Goal: Task Accomplishment & Management: Use online tool/utility

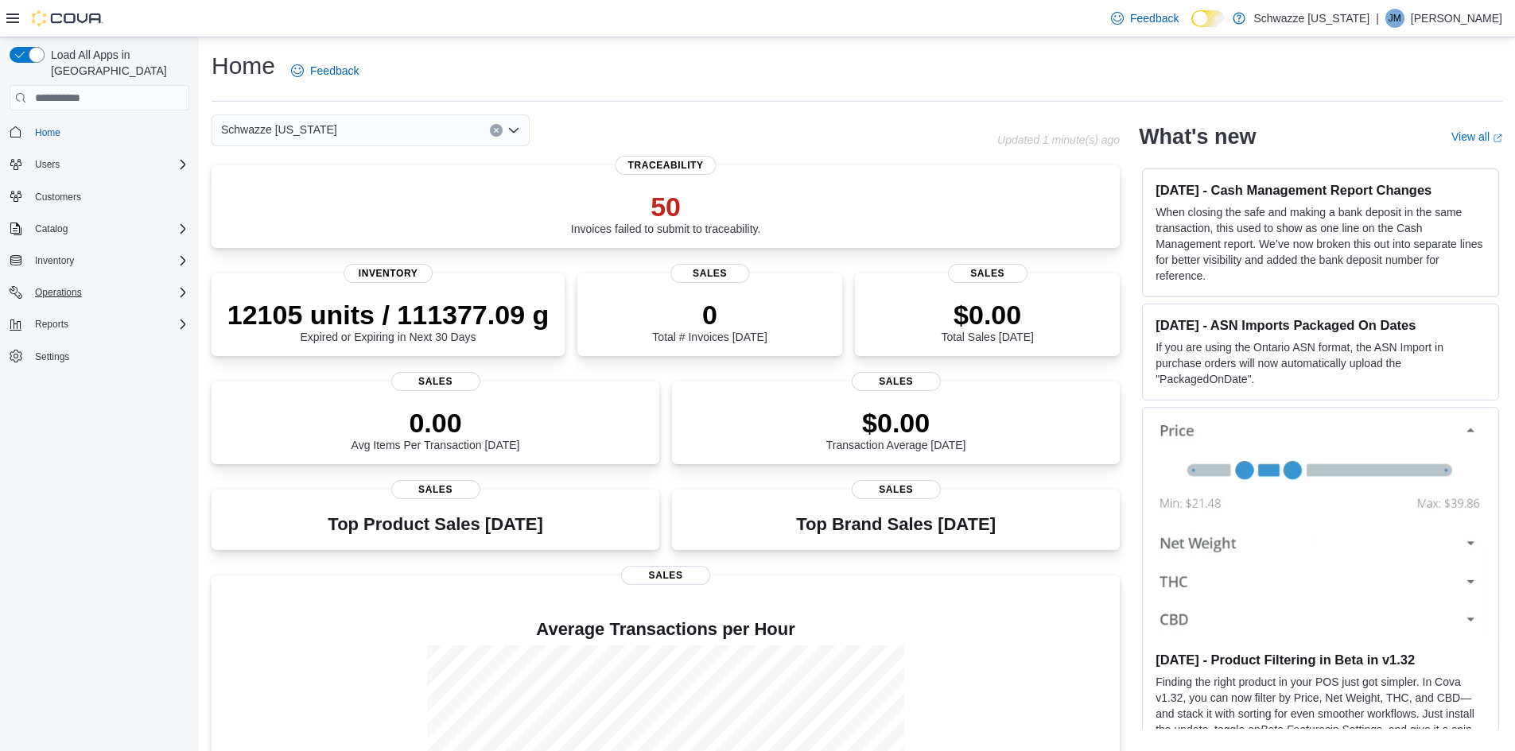
click at [105, 283] on div "Operations" at bounding box center [109, 292] width 161 height 19
click at [102, 309] on span "Cash Management" at bounding box center [69, 315] width 80 height 13
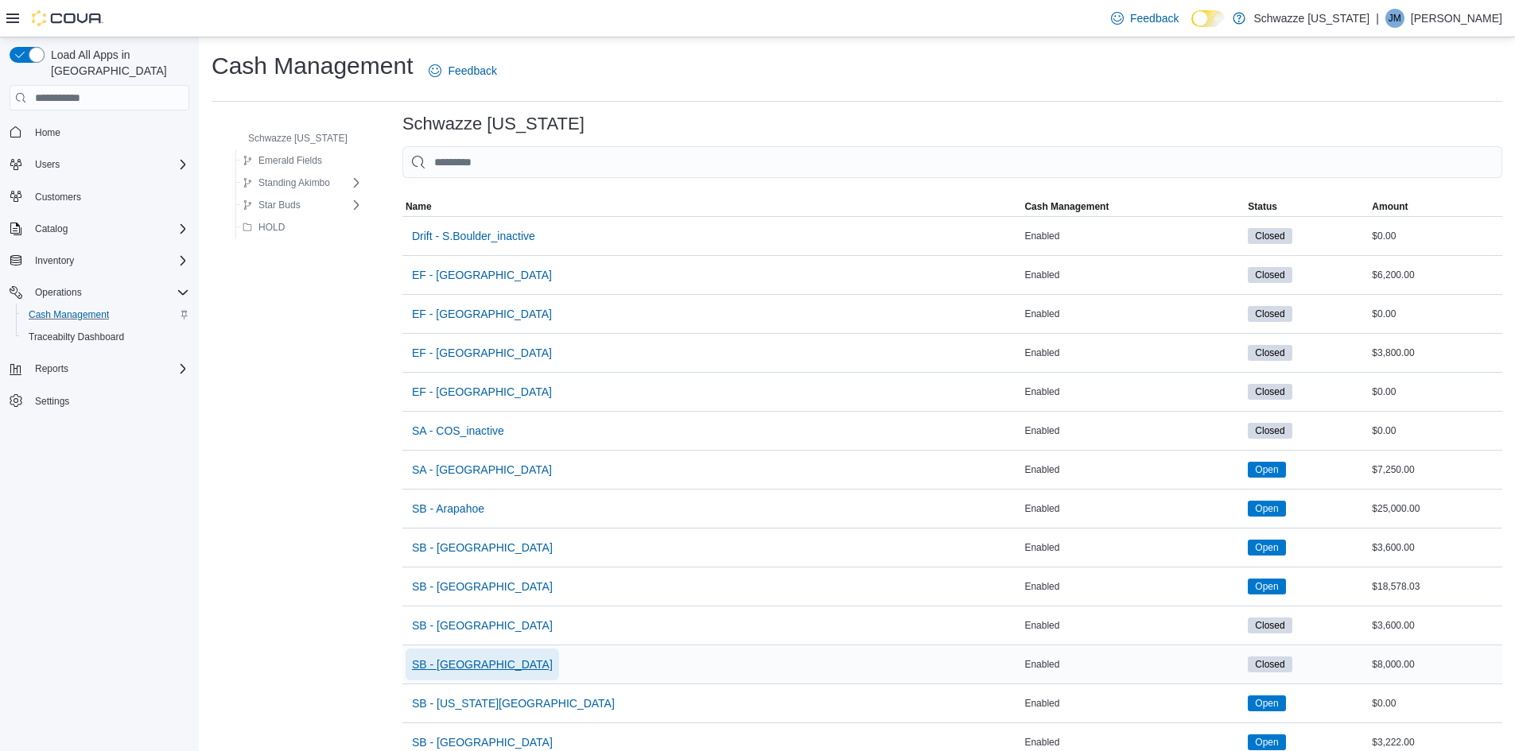
click at [442, 662] on span "SB - [GEOGRAPHIC_DATA]" at bounding box center [482, 665] width 141 height 16
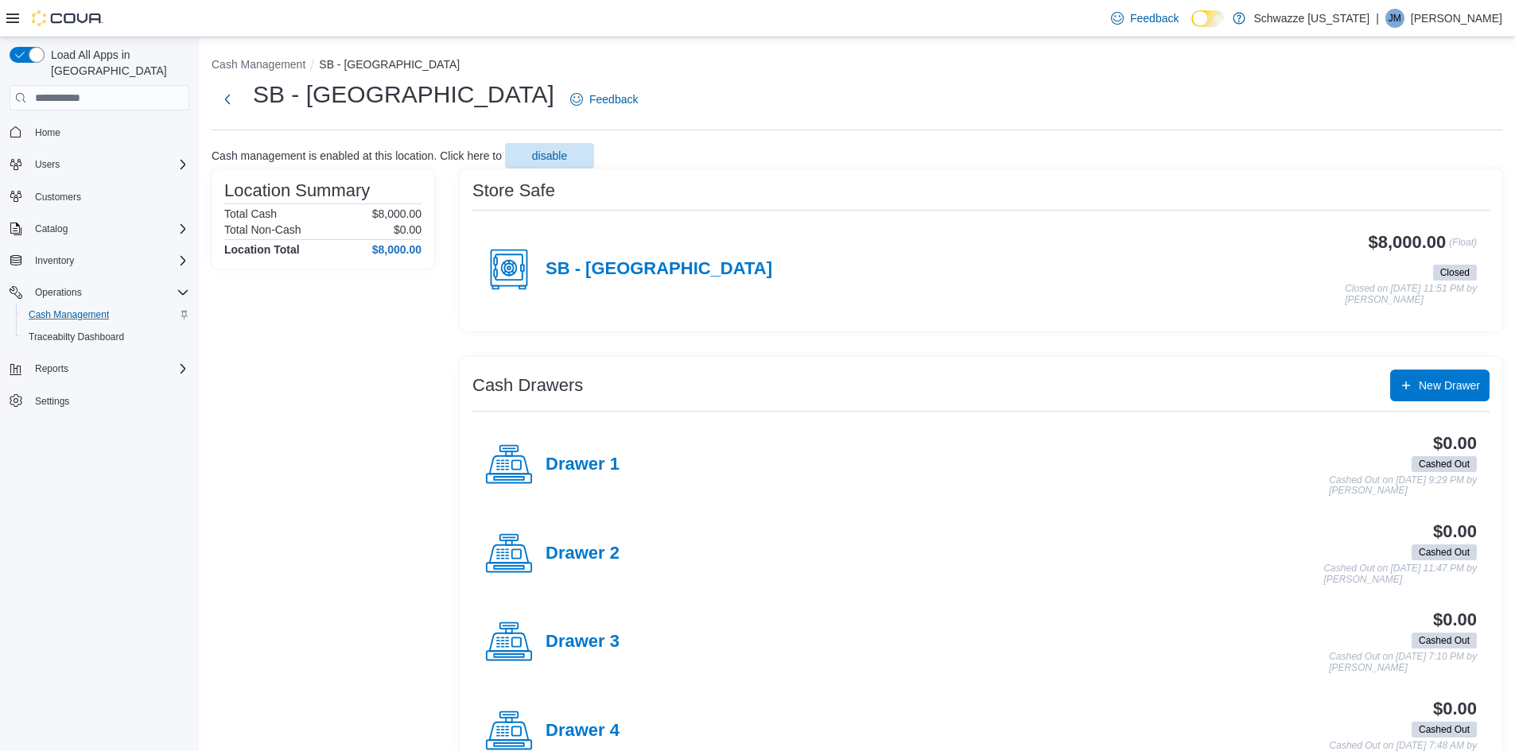
click at [597, 267] on h4 "SB - [GEOGRAPHIC_DATA]" at bounding box center [658, 269] width 227 height 21
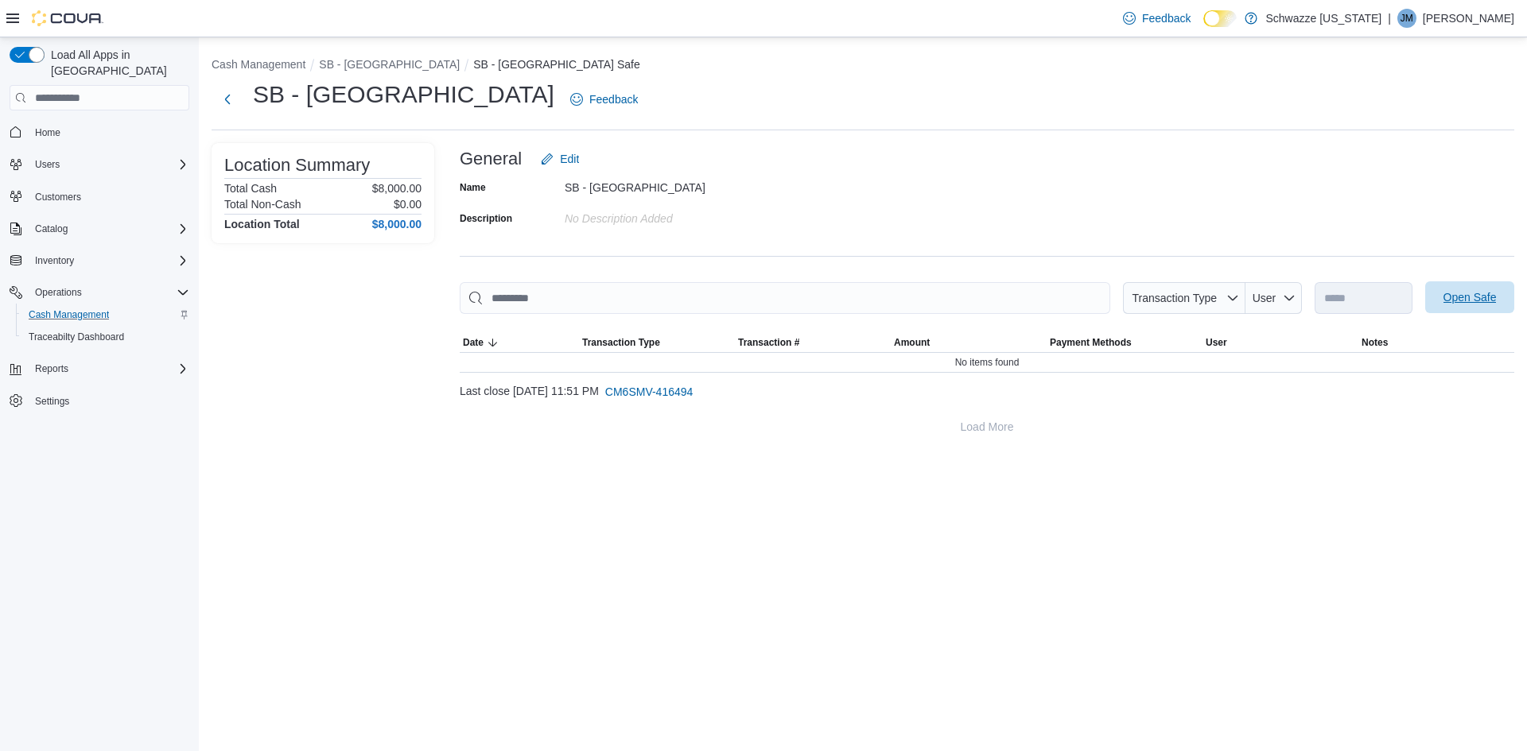
click at [1471, 294] on span "Open Safe" at bounding box center [1469, 297] width 53 height 16
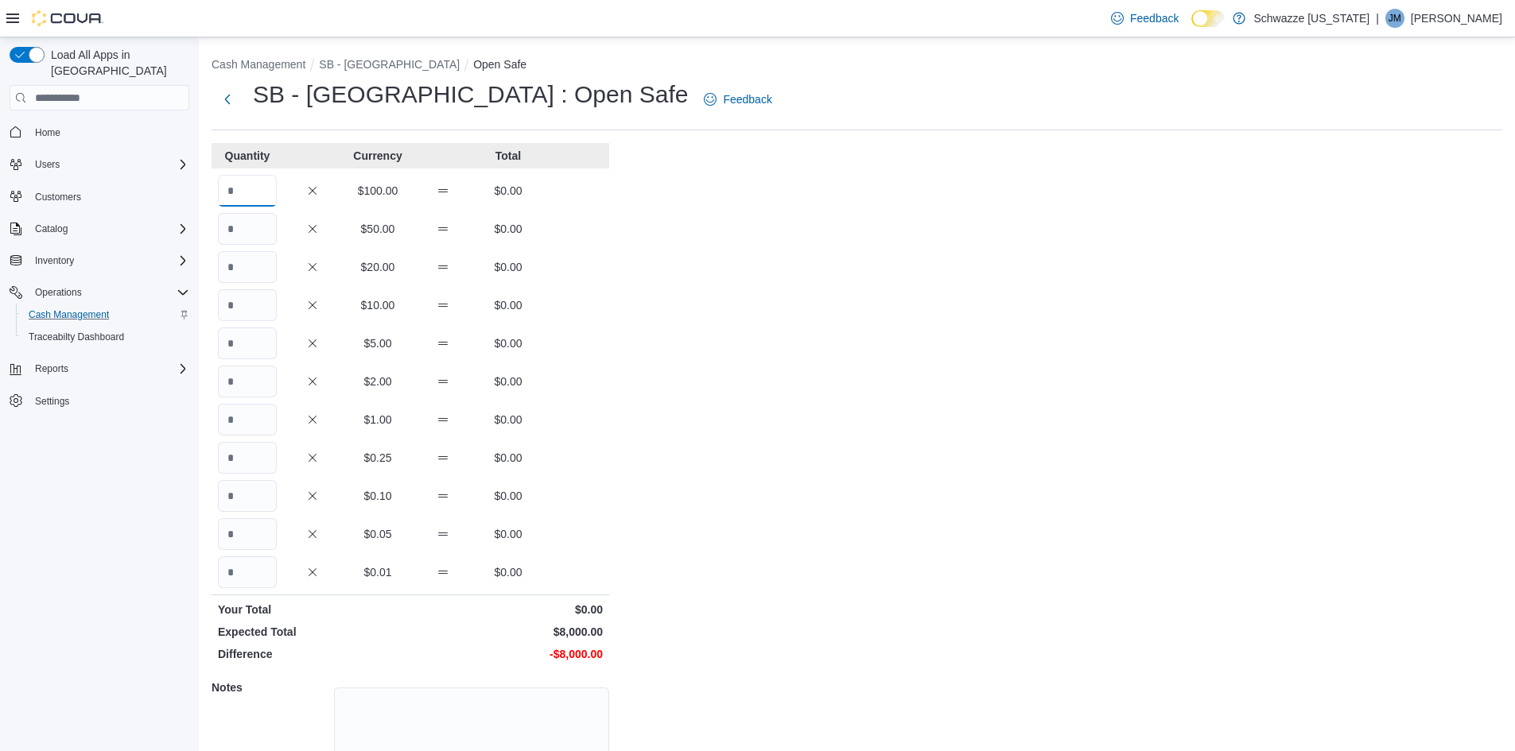
click at [245, 188] on input "Quantity" at bounding box center [247, 191] width 59 height 32
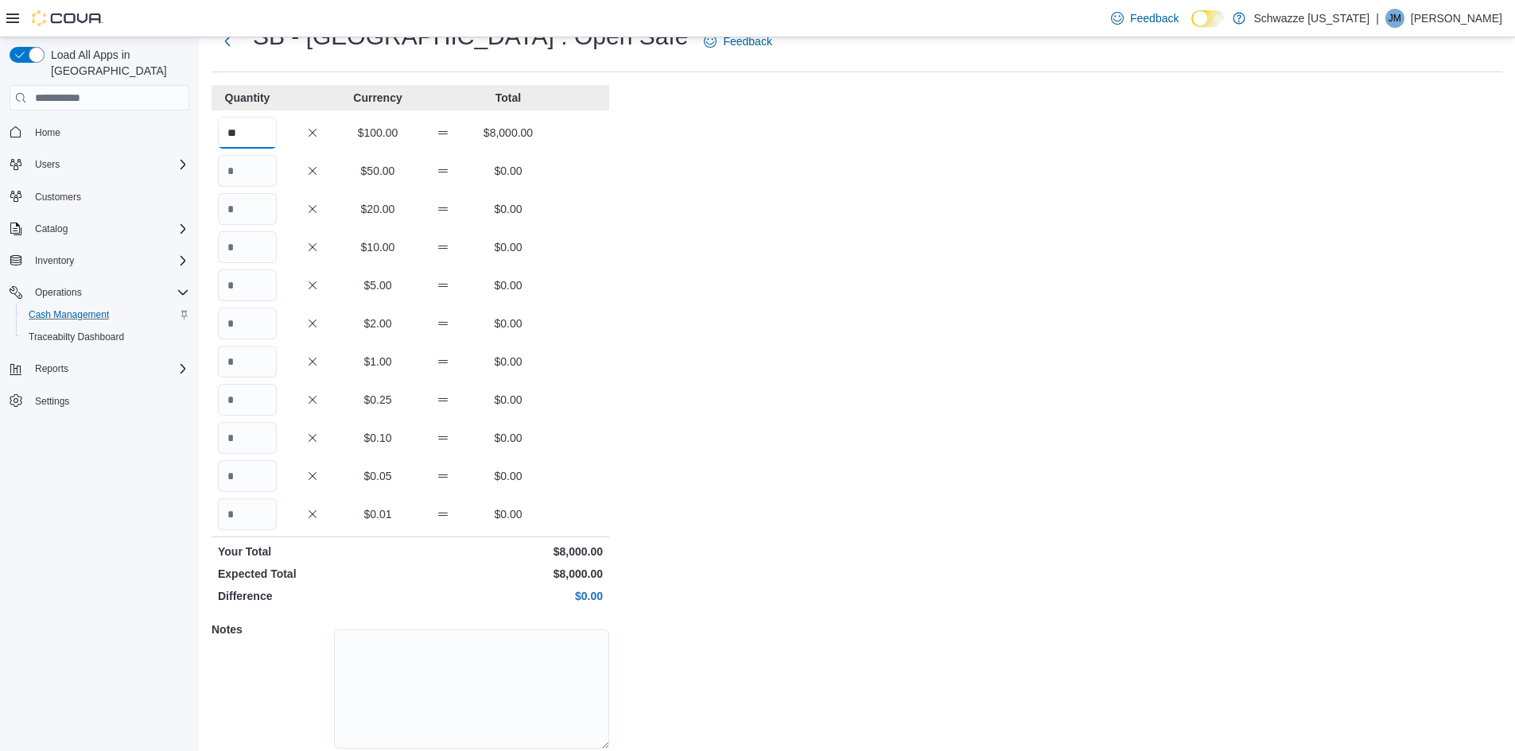
scroll to position [115, 0]
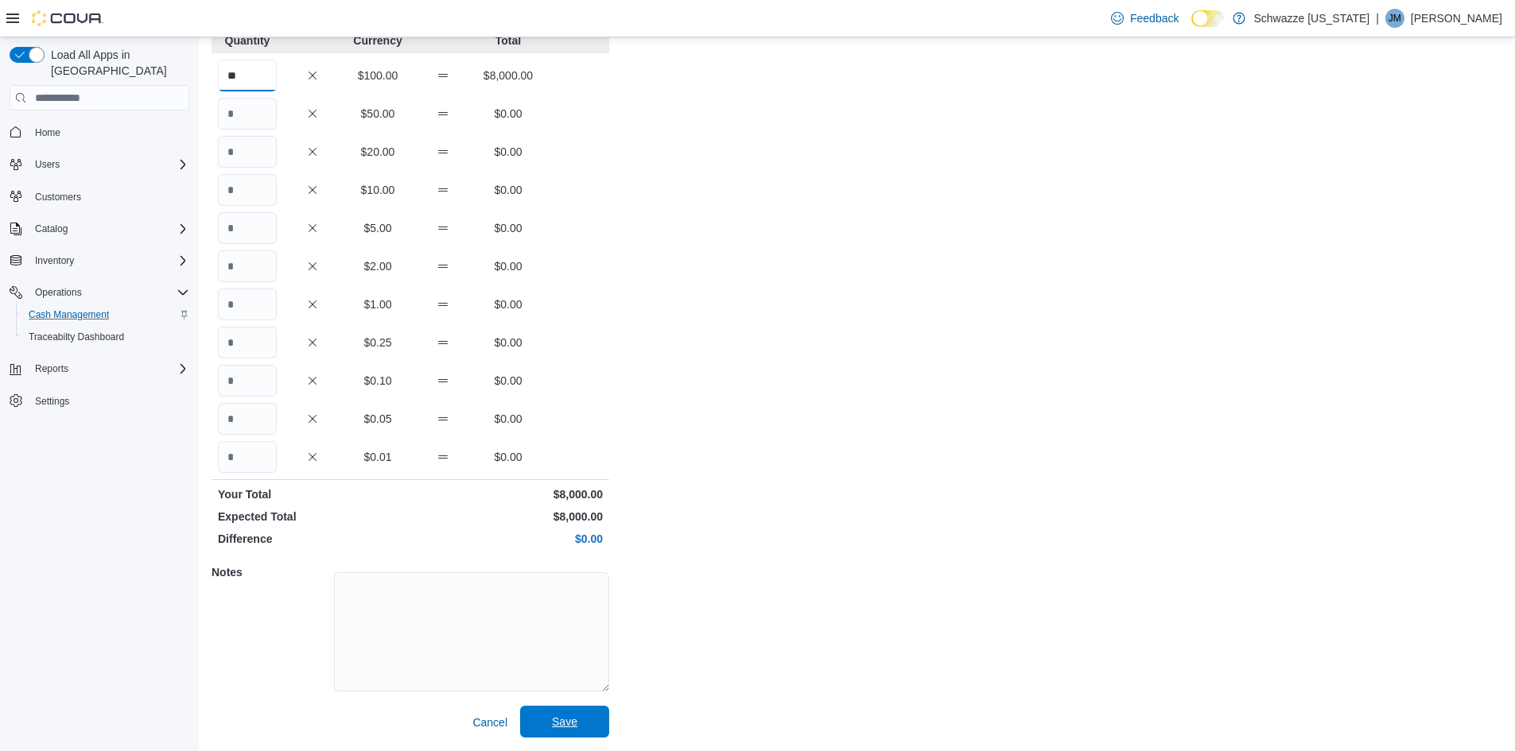
type input "**"
click at [590, 715] on span "Save" at bounding box center [565, 722] width 70 height 32
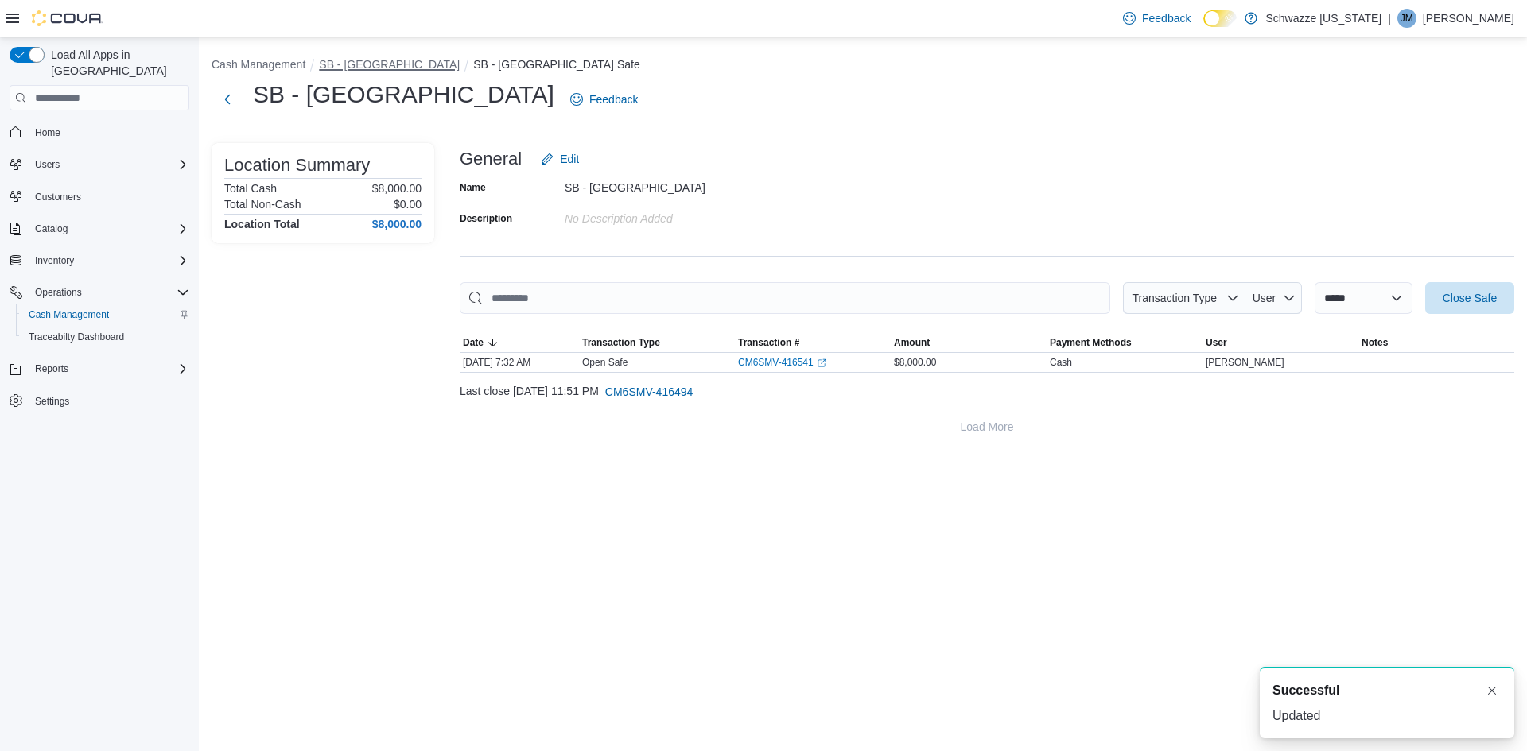
click at [362, 68] on button "SB - [GEOGRAPHIC_DATA]" at bounding box center [389, 64] width 141 height 13
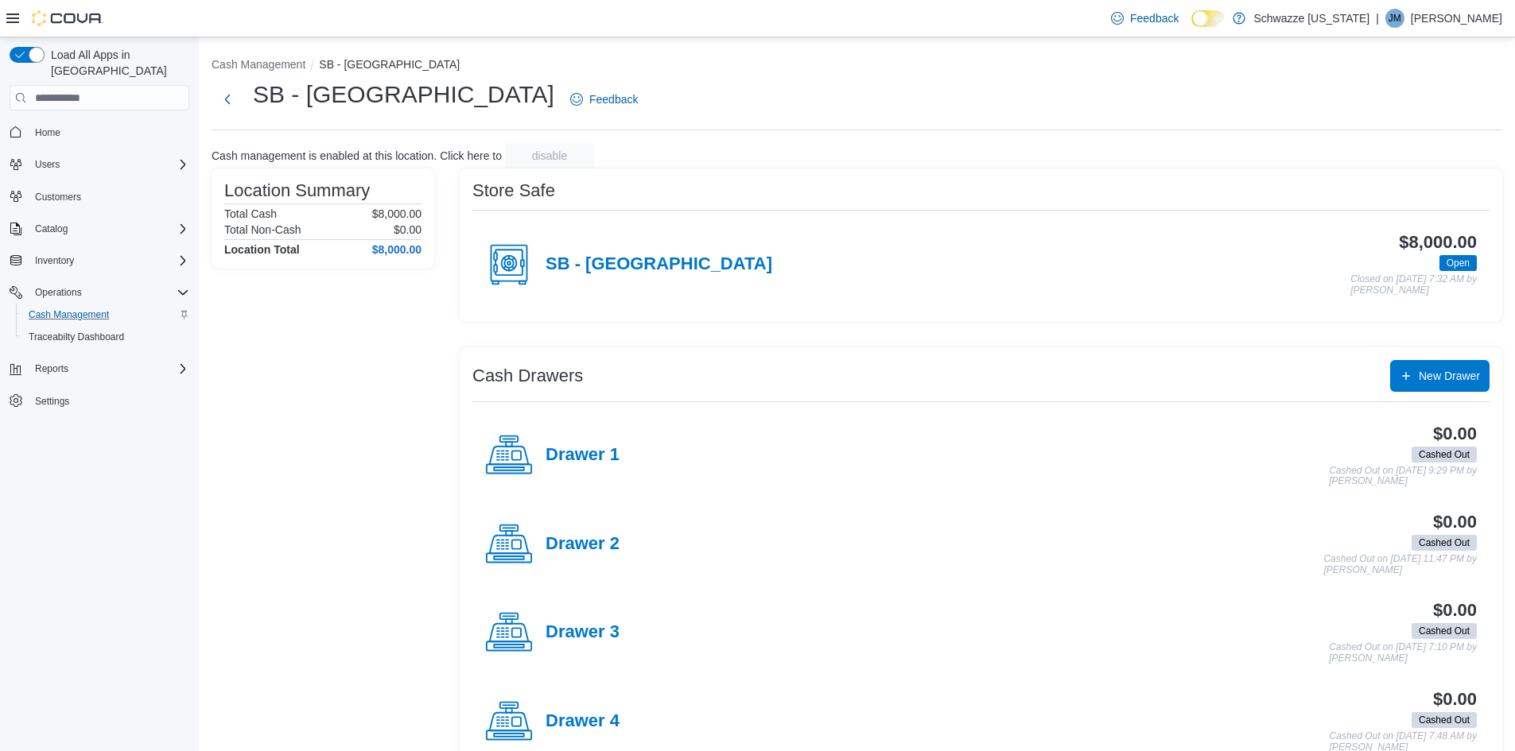
click at [541, 444] on div "Drawer 1" at bounding box center [552, 456] width 134 height 48
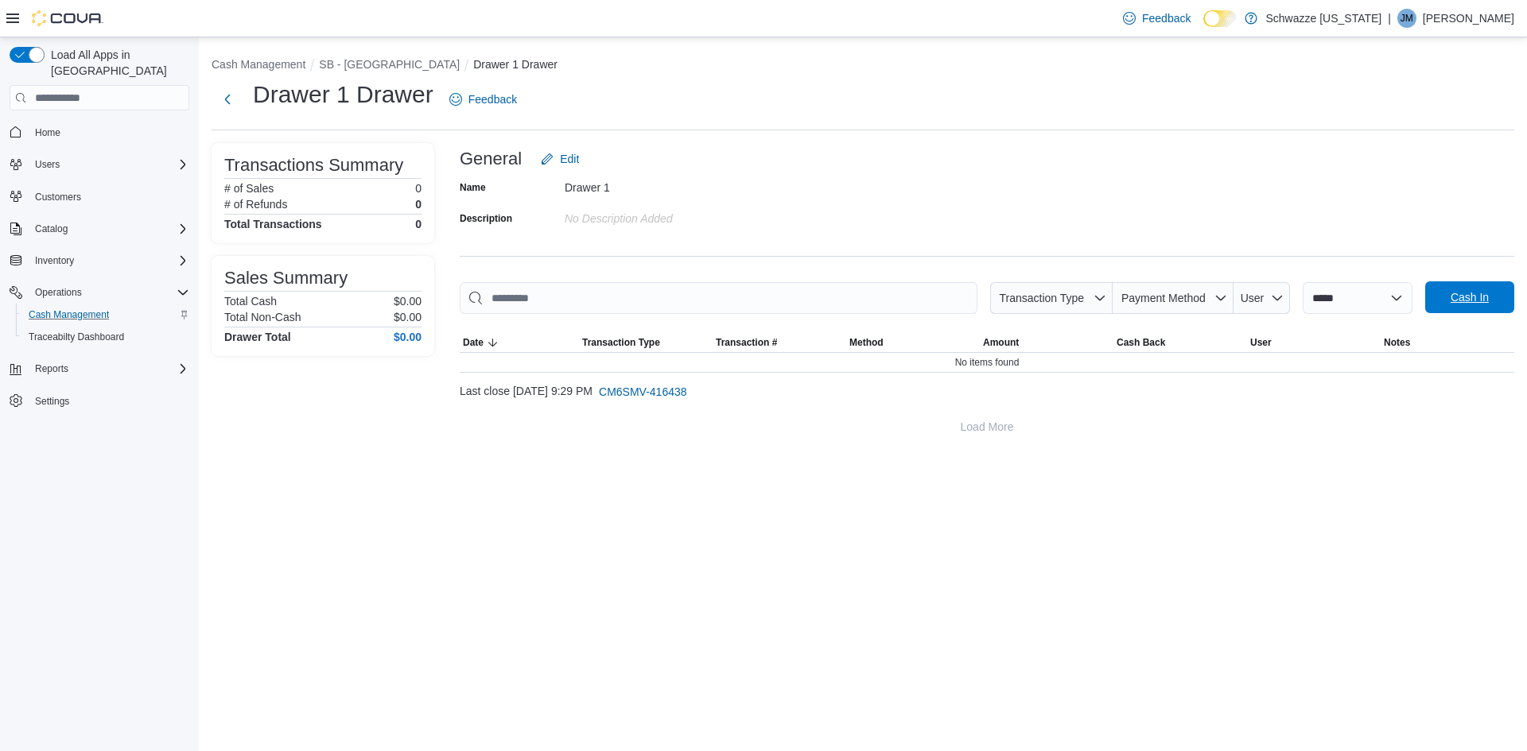
click at [1471, 305] on span "Cash In" at bounding box center [1469, 297] width 38 height 16
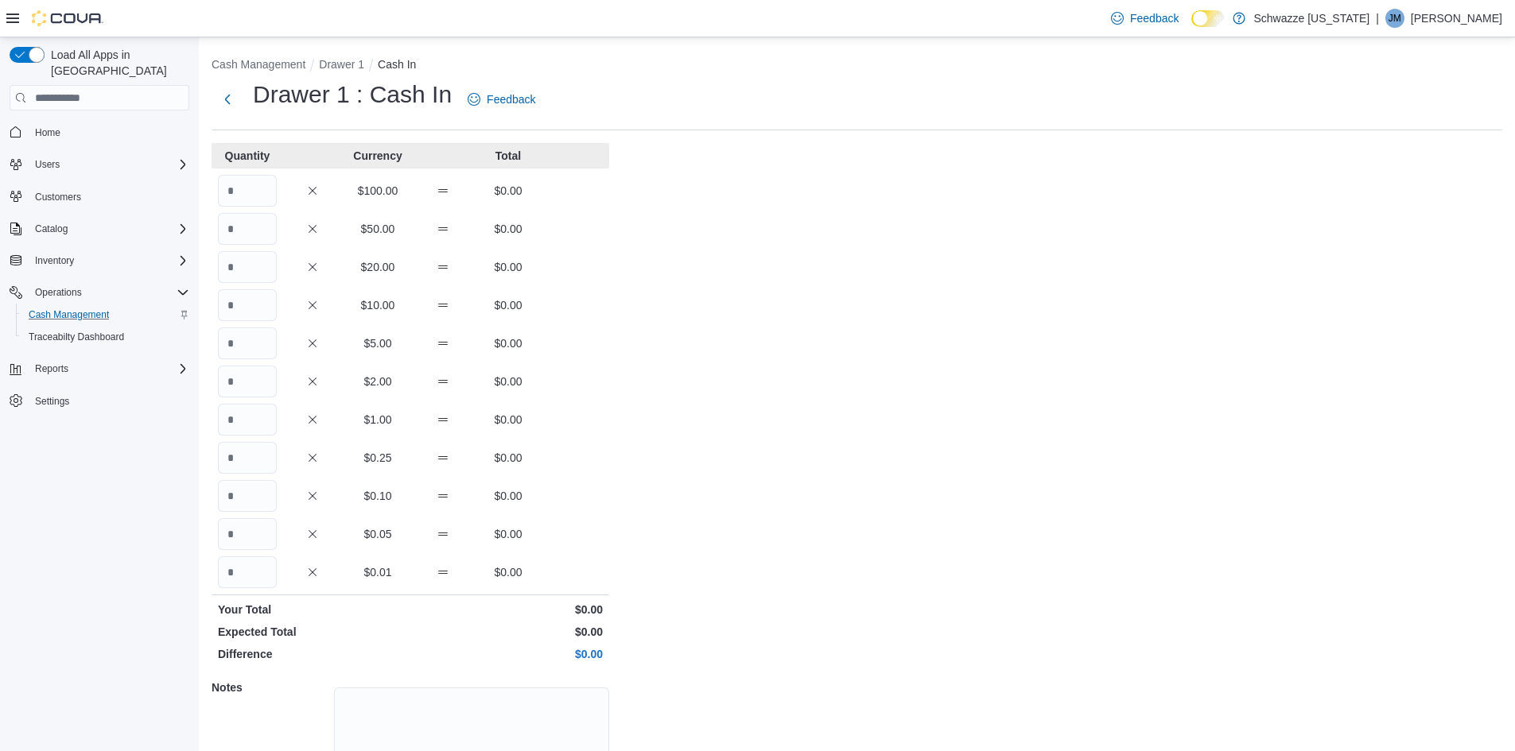
drag, startPoint x: 1468, startPoint y: 305, endPoint x: 1451, endPoint y: 301, distance: 17.0
drag, startPoint x: 1451, startPoint y: 301, endPoint x: 237, endPoint y: 191, distance: 1219.2
click at [237, 191] on input "Quantity" at bounding box center [247, 191] width 59 height 32
click at [271, 251] on input "Quantity" at bounding box center [247, 267] width 59 height 32
type input "*"
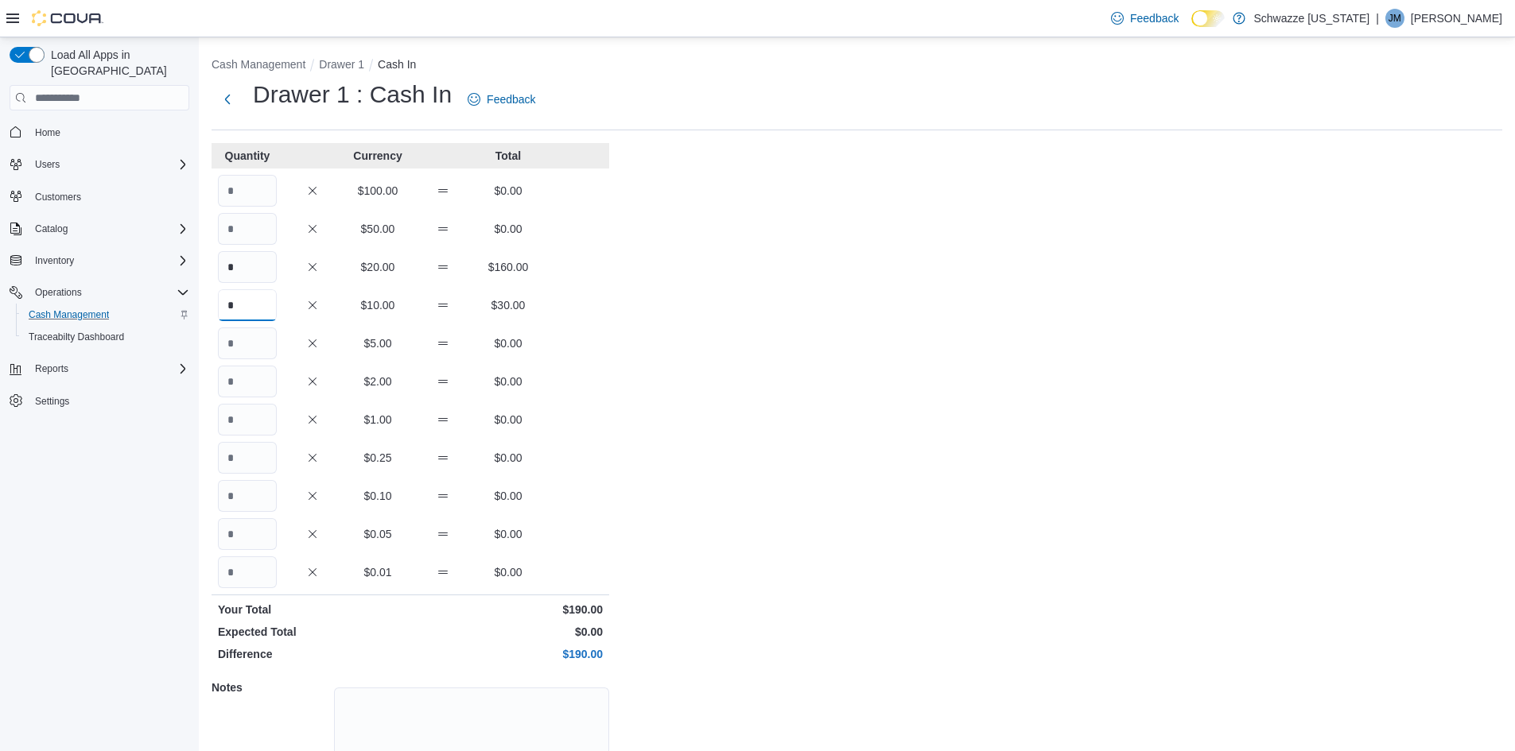
type input "*"
type input "**"
click at [231, 426] on input "Quantity" at bounding box center [247, 420] width 59 height 32
type input "**"
click at [265, 574] on input "Quantity" at bounding box center [247, 573] width 59 height 32
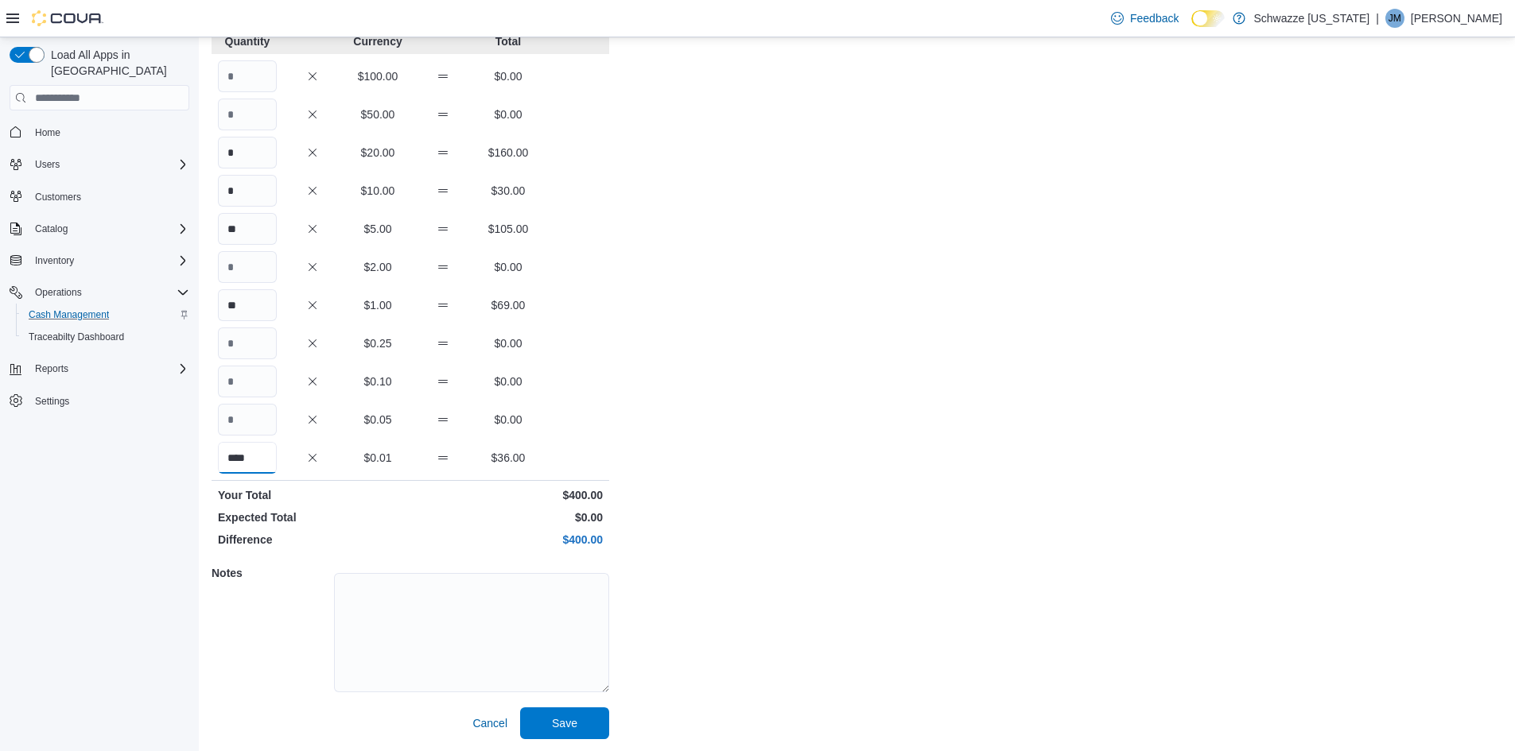
scroll to position [115, 0]
type input "****"
drag, startPoint x: 608, startPoint y: 705, endPoint x: 1163, endPoint y: 649, distance: 557.0
click at [1276, 655] on div "Cash Management Drawer 1 Cash In Drawer 1 : Cash In Feedback Quantity Currency …" at bounding box center [857, 336] width 1316 height 829
click at [580, 720] on span "Save" at bounding box center [565, 722] width 70 height 32
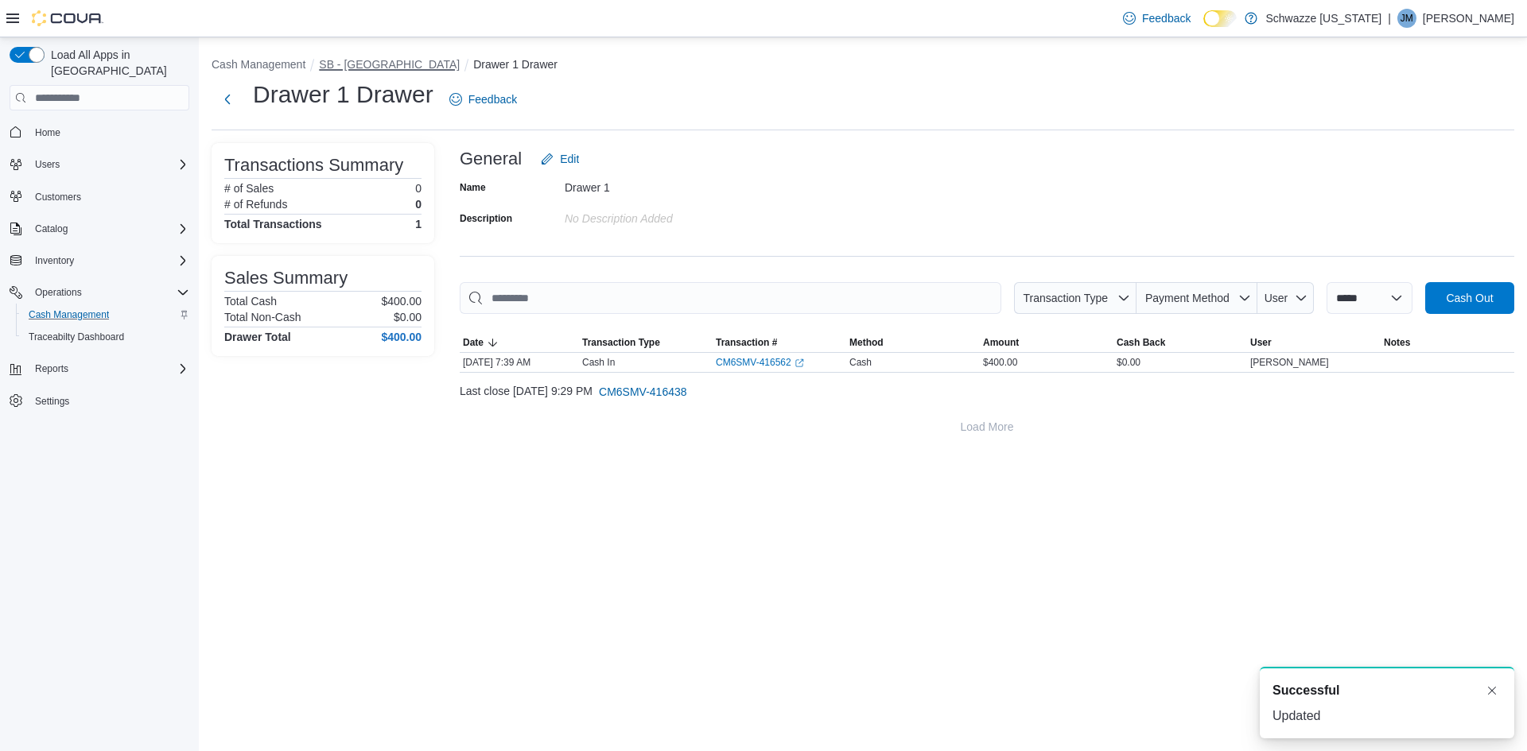
click at [337, 64] on button "SB - [GEOGRAPHIC_DATA]" at bounding box center [389, 64] width 141 height 13
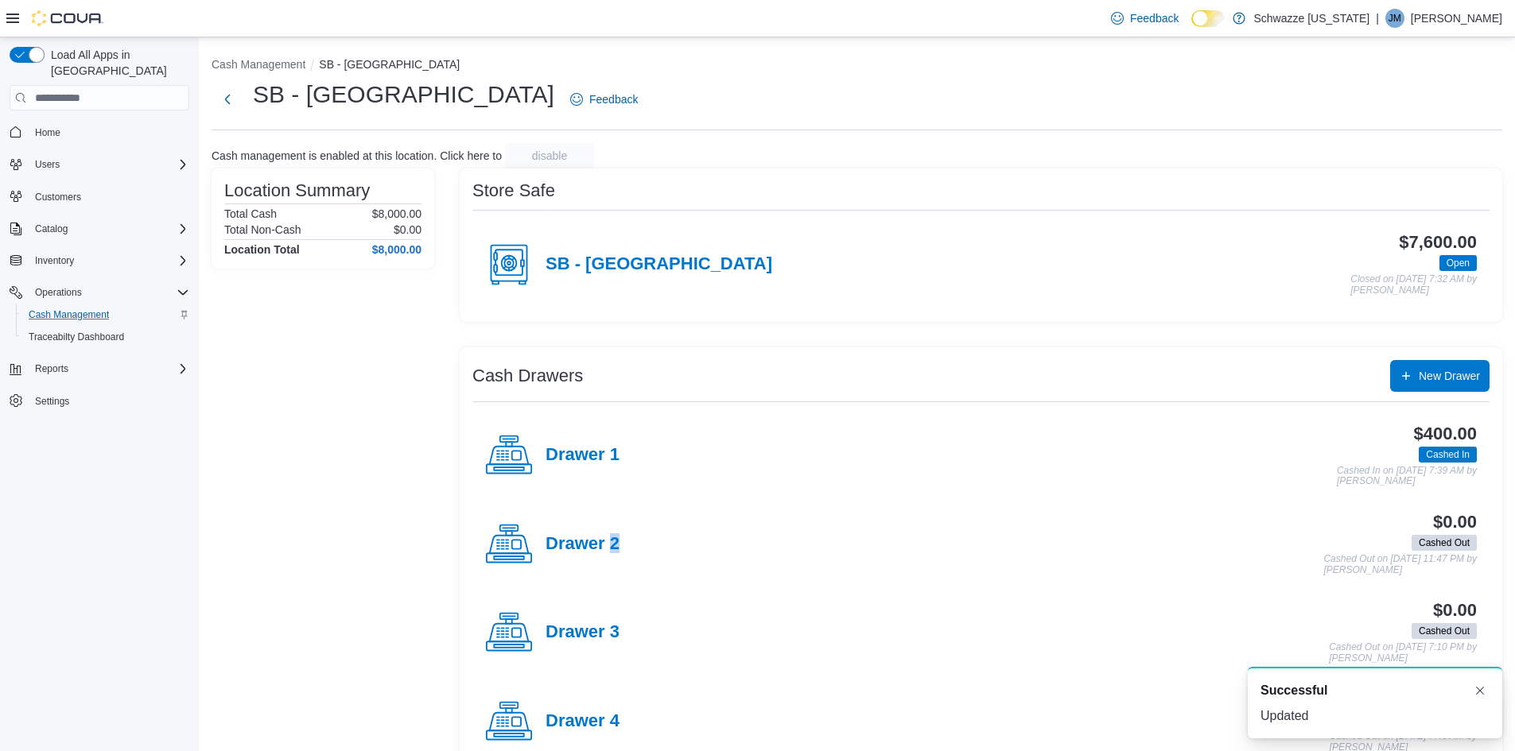
drag, startPoint x: 614, startPoint y: 538, endPoint x: 623, endPoint y: 531, distance: 11.9
click at [617, 534] on h4 "Drawer 2" at bounding box center [582, 544] width 74 height 21
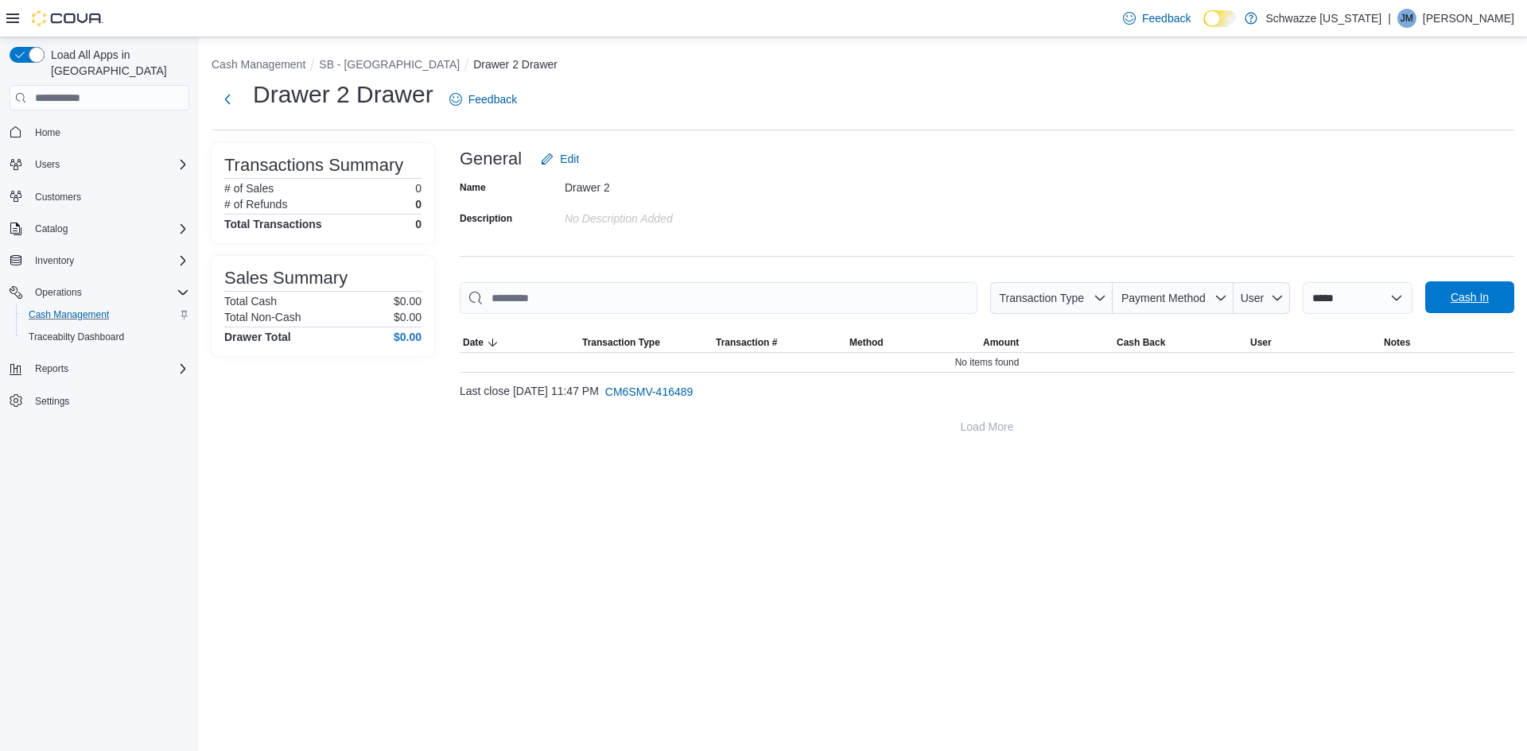
click at [1473, 309] on span "Cash In" at bounding box center [1469, 297] width 70 height 32
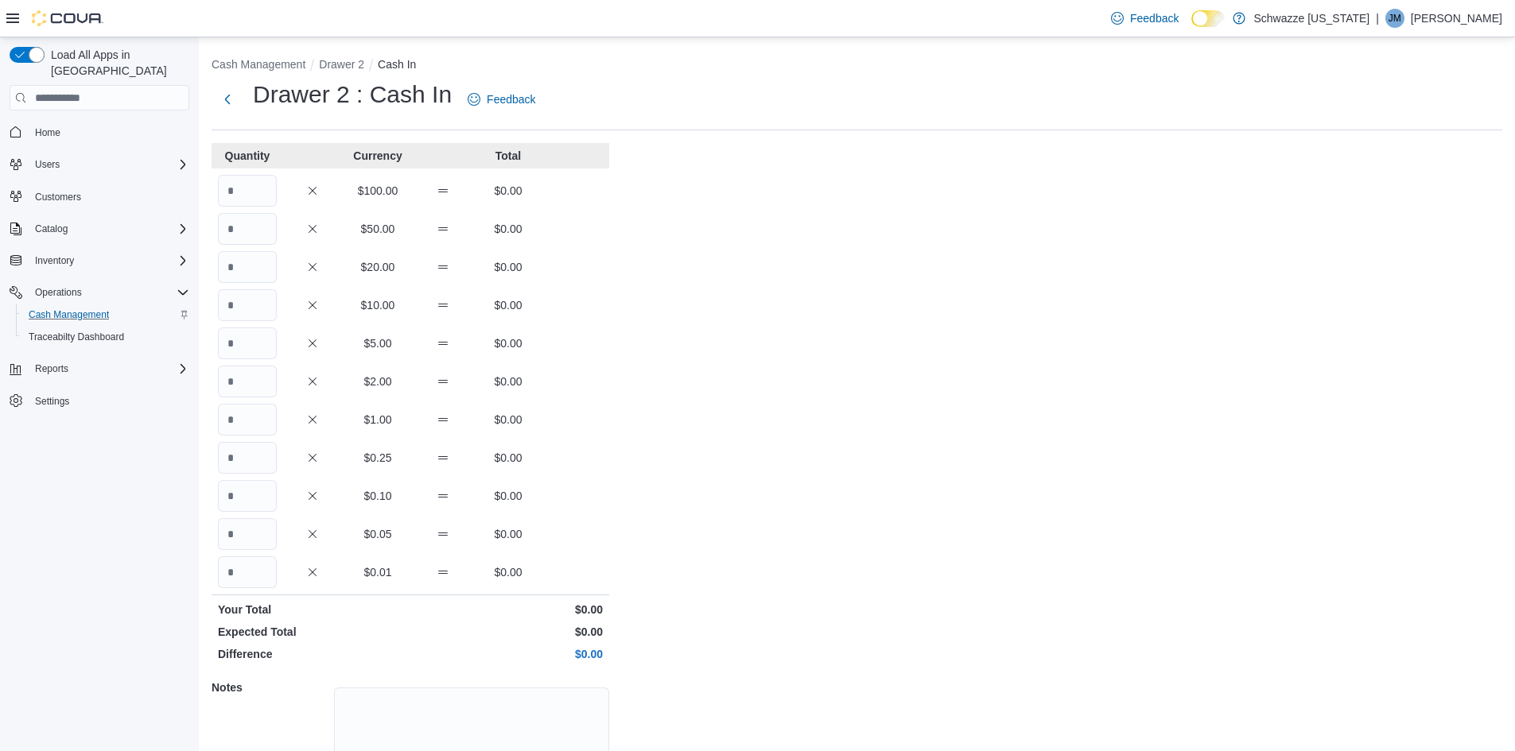
drag, startPoint x: 242, startPoint y: 208, endPoint x: 731, endPoint y: 211, distance: 489.0
click at [743, 209] on div "Cash Management Drawer 2 Cash In Drawer 2 : Cash In Feedback Quantity Currency …" at bounding box center [857, 451] width 1316 height 829
click at [249, 274] on input "Quantity" at bounding box center [247, 267] width 59 height 32
type input "*"
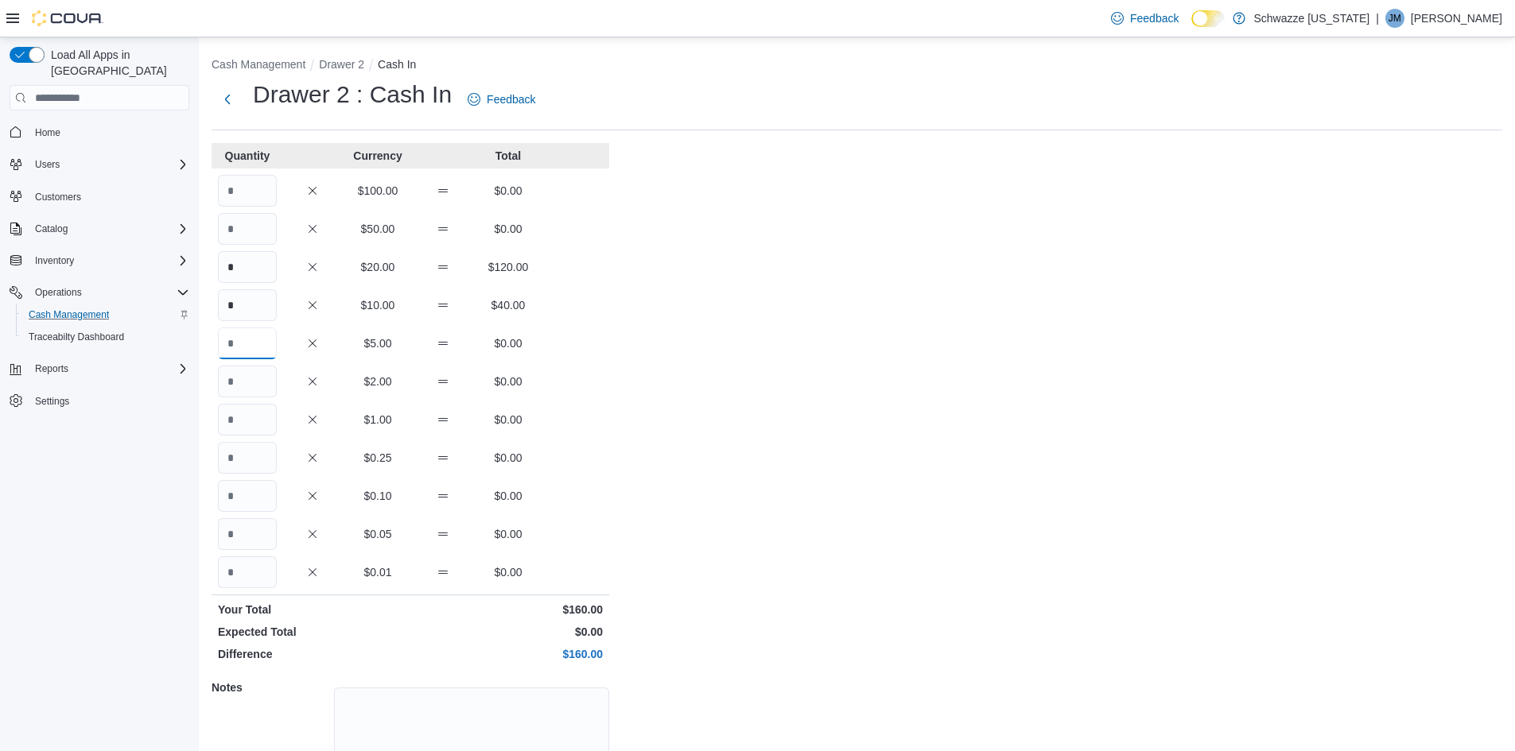
click at [239, 336] on input "Quantity" at bounding box center [247, 344] width 59 height 32
type input "**"
type input "***"
click at [238, 573] on input "Quantity" at bounding box center [247, 573] width 59 height 32
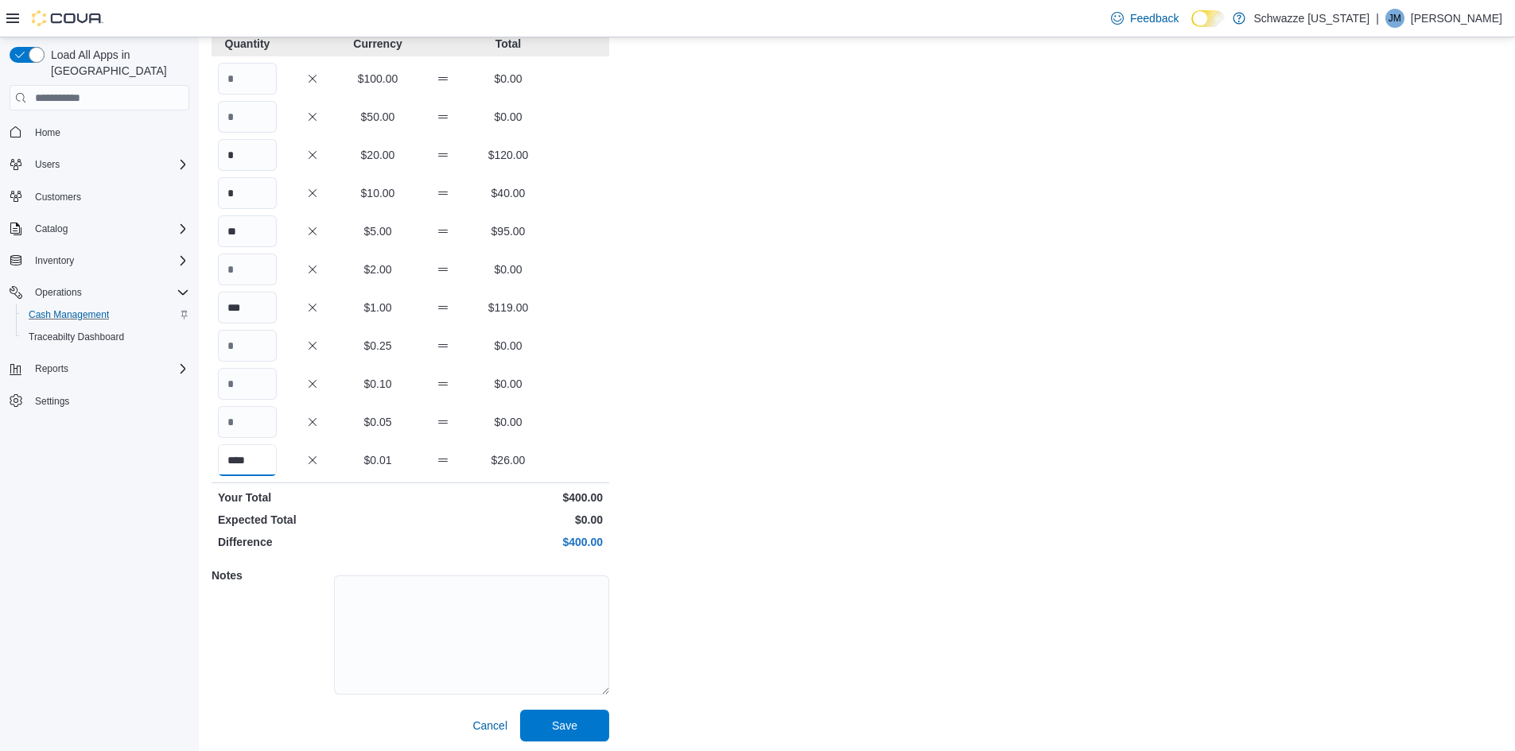
scroll to position [115, 0]
type input "****"
click at [576, 713] on span "Save" at bounding box center [565, 722] width 70 height 32
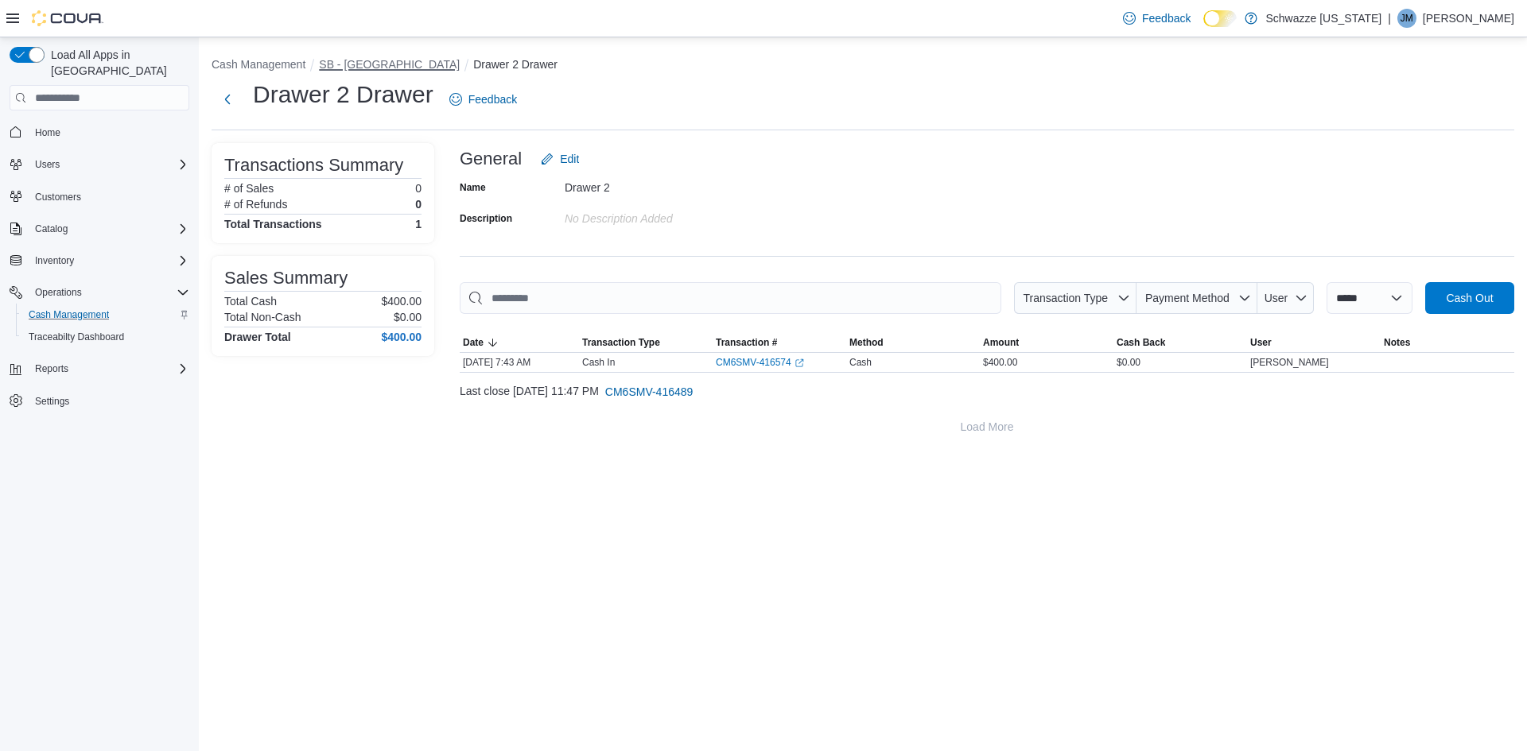
click at [329, 64] on button "SB - [GEOGRAPHIC_DATA]" at bounding box center [389, 64] width 141 height 13
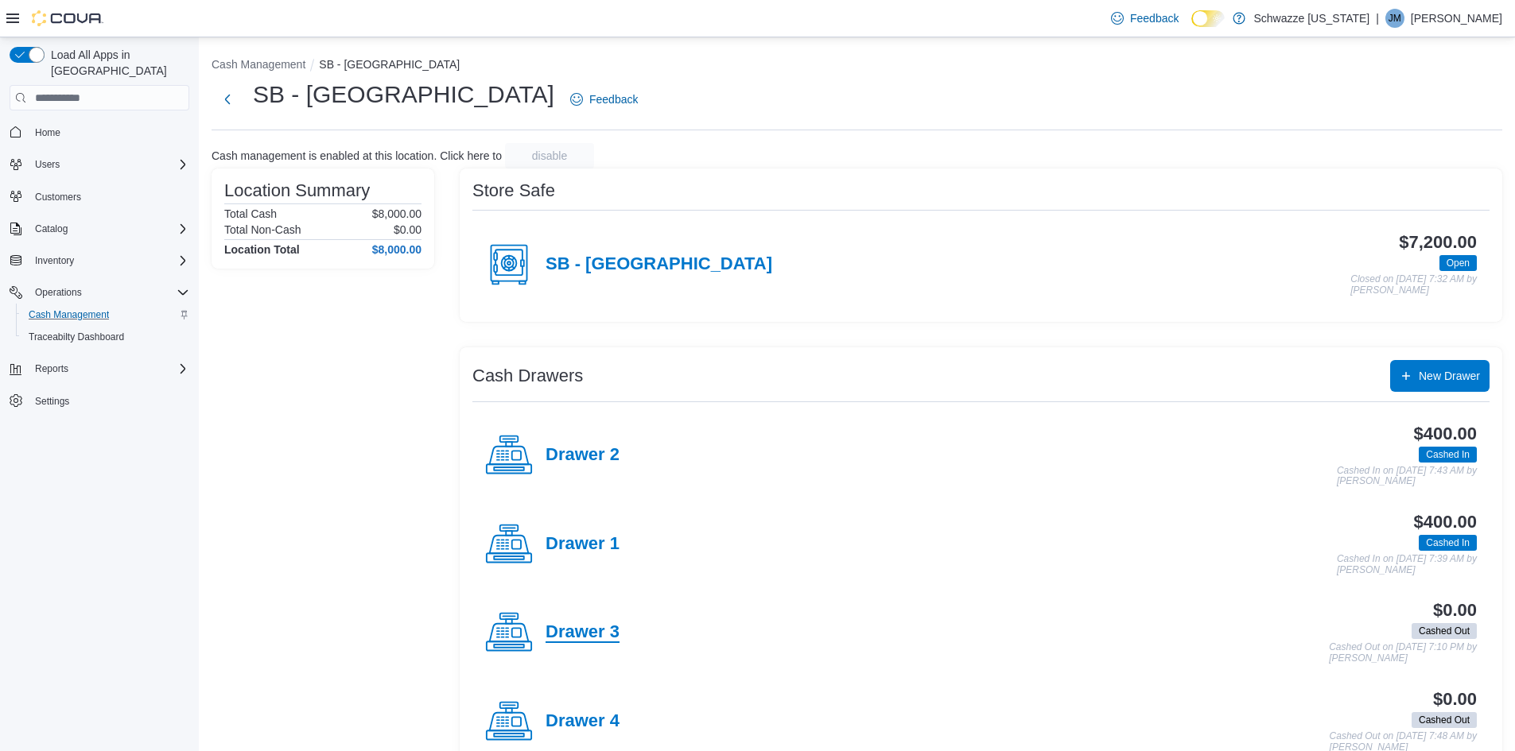
click at [592, 642] on h4 "Drawer 3" at bounding box center [582, 633] width 74 height 21
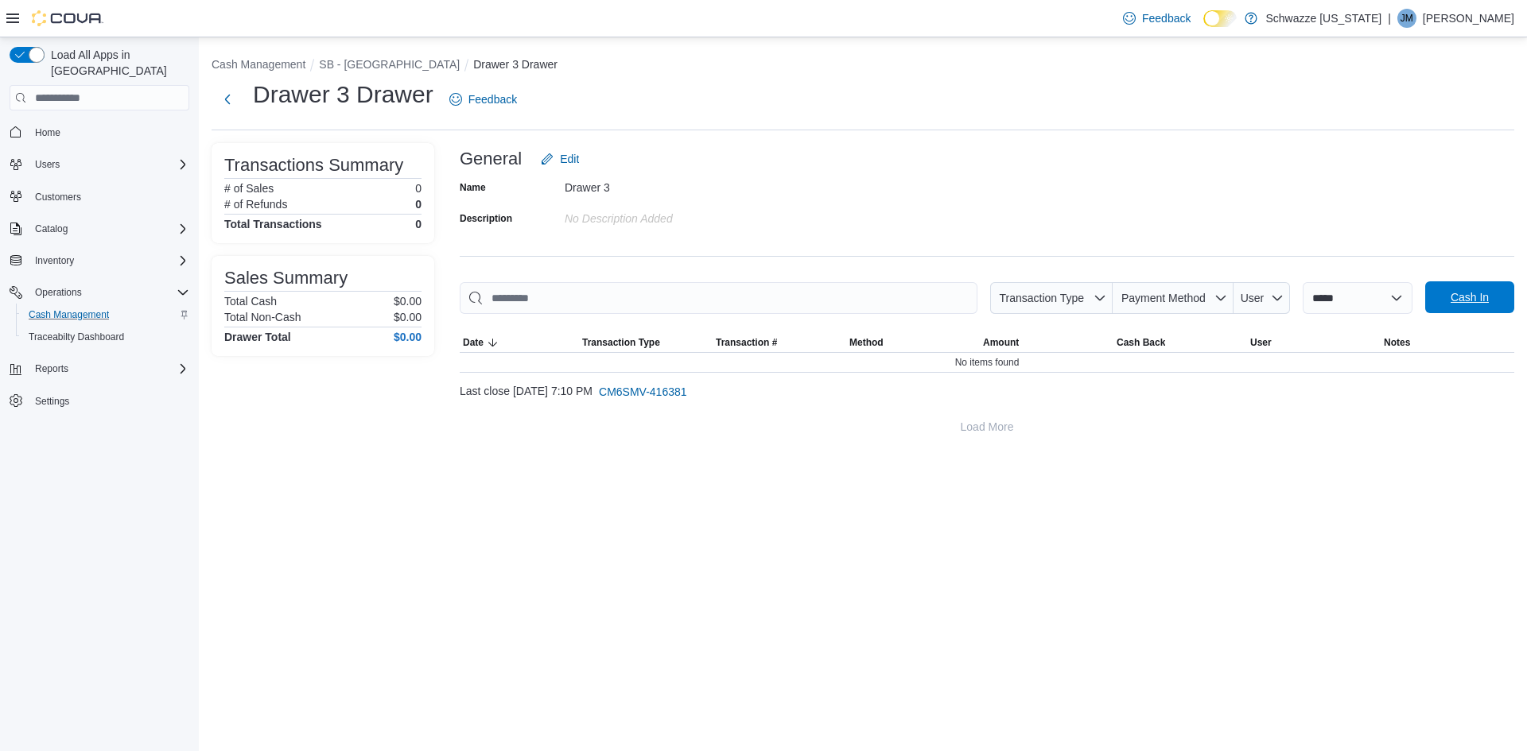
click at [1486, 296] on span "Cash In" at bounding box center [1469, 297] width 38 height 16
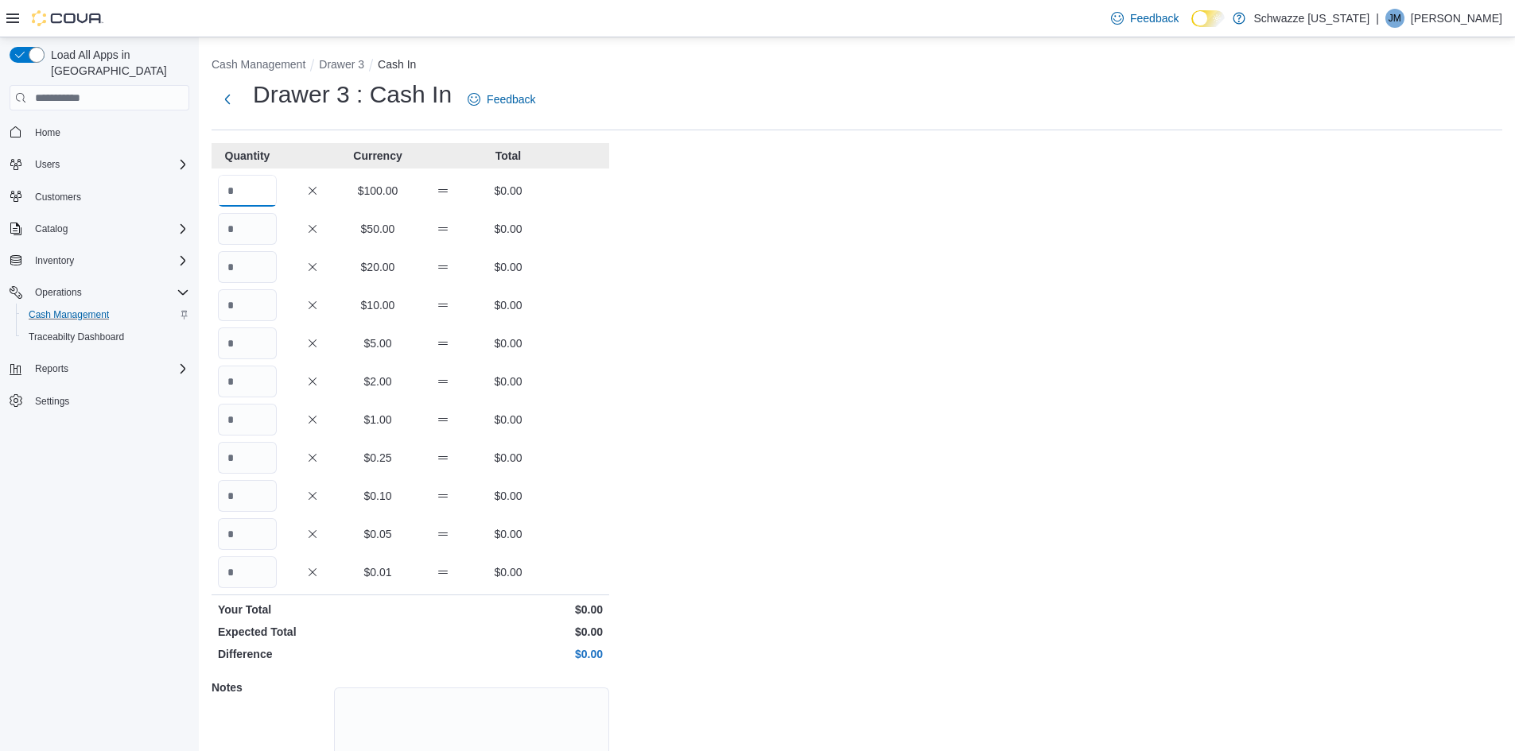
click at [248, 184] on input "Quantity" at bounding box center [247, 191] width 59 height 32
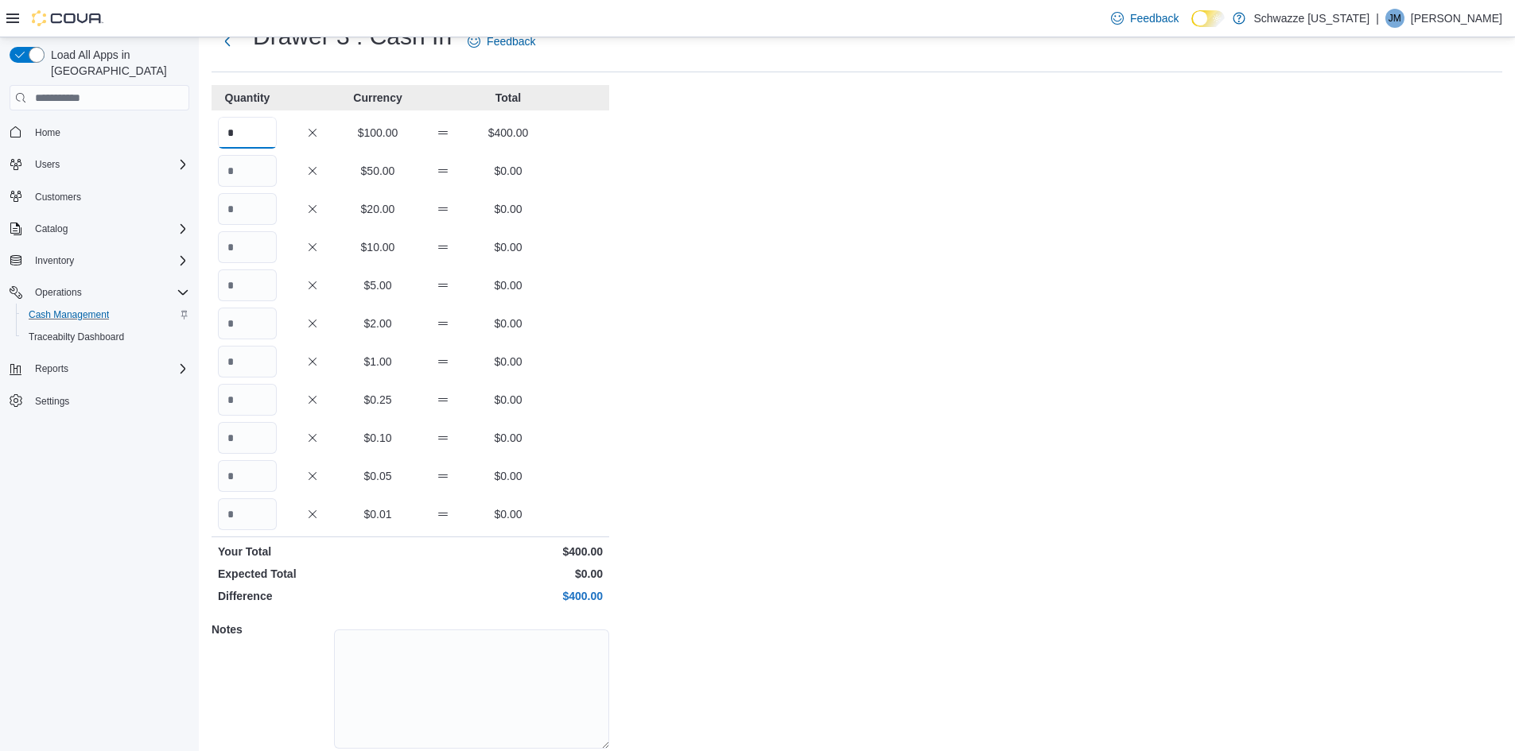
scroll to position [115, 0]
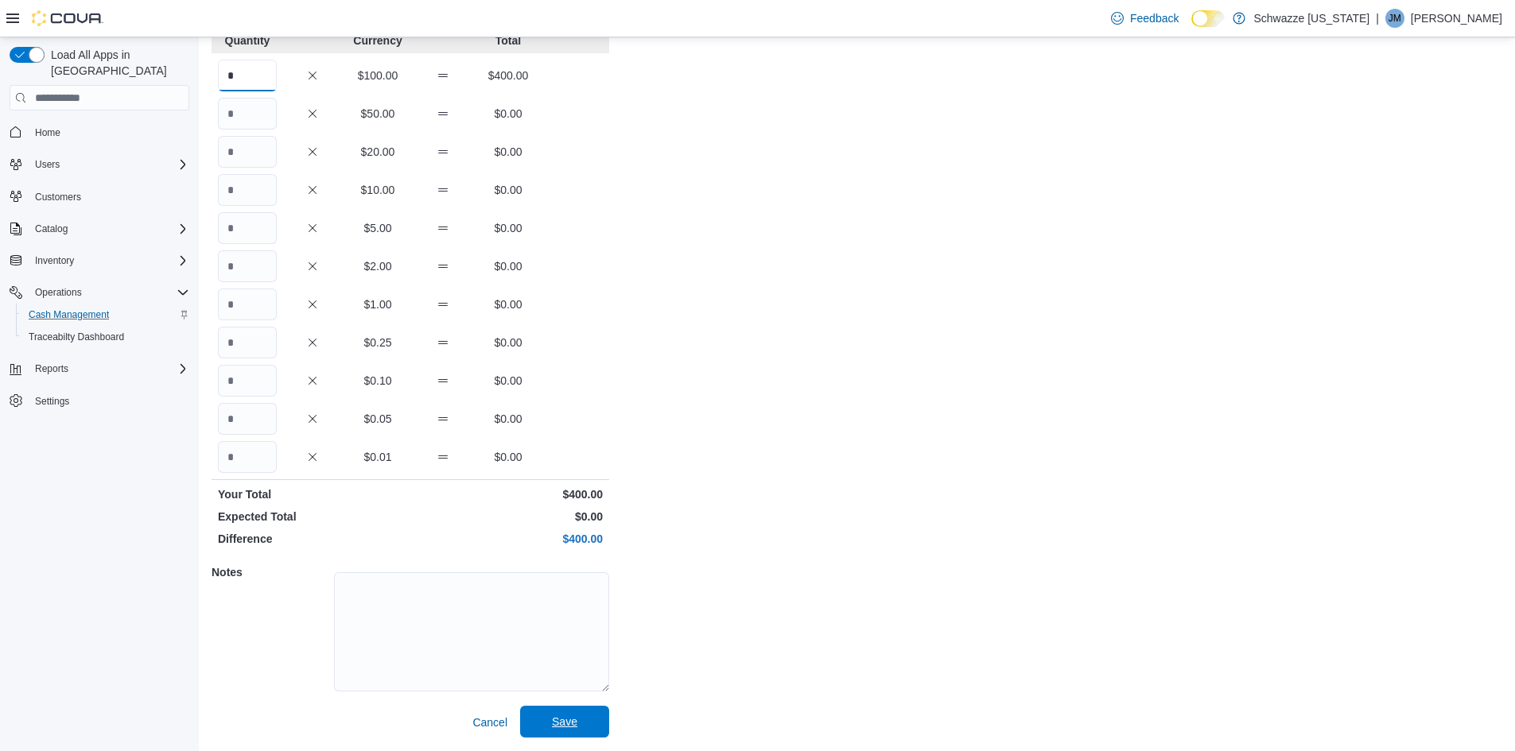
type input "*"
click at [587, 732] on span "Save" at bounding box center [565, 722] width 70 height 32
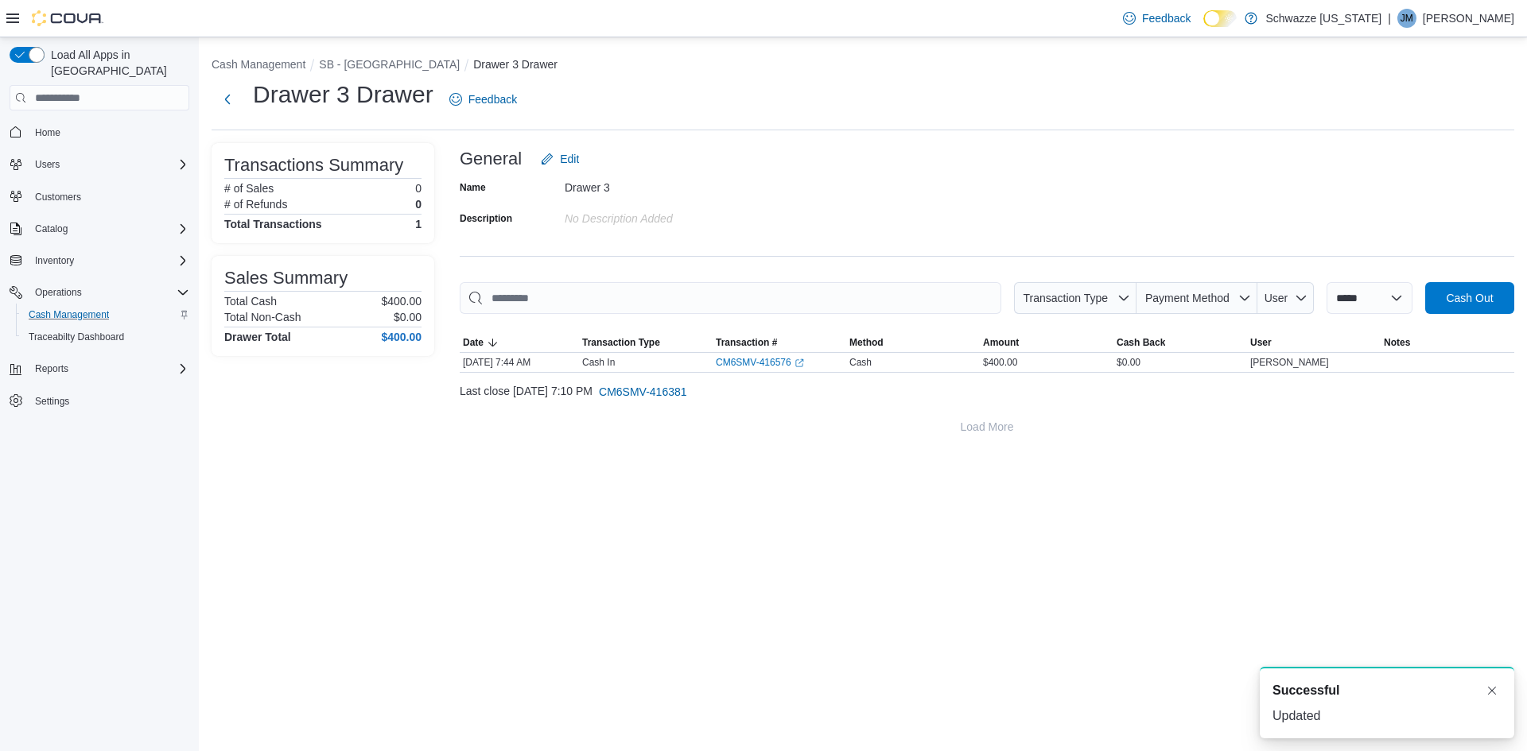
click at [72, 13] on img at bounding box center [68, 18] width 72 height 16
click at [79, 122] on span "Home" at bounding box center [109, 132] width 161 height 20
